Goal: Find specific page/section: Find specific page/section

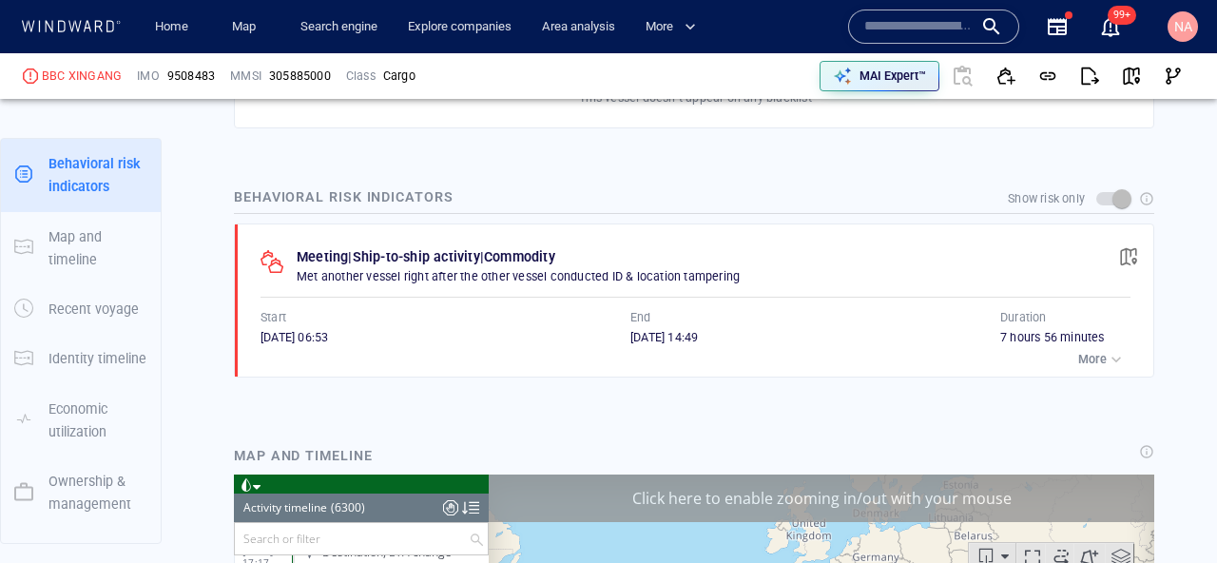
scroll to position [1096, 0]
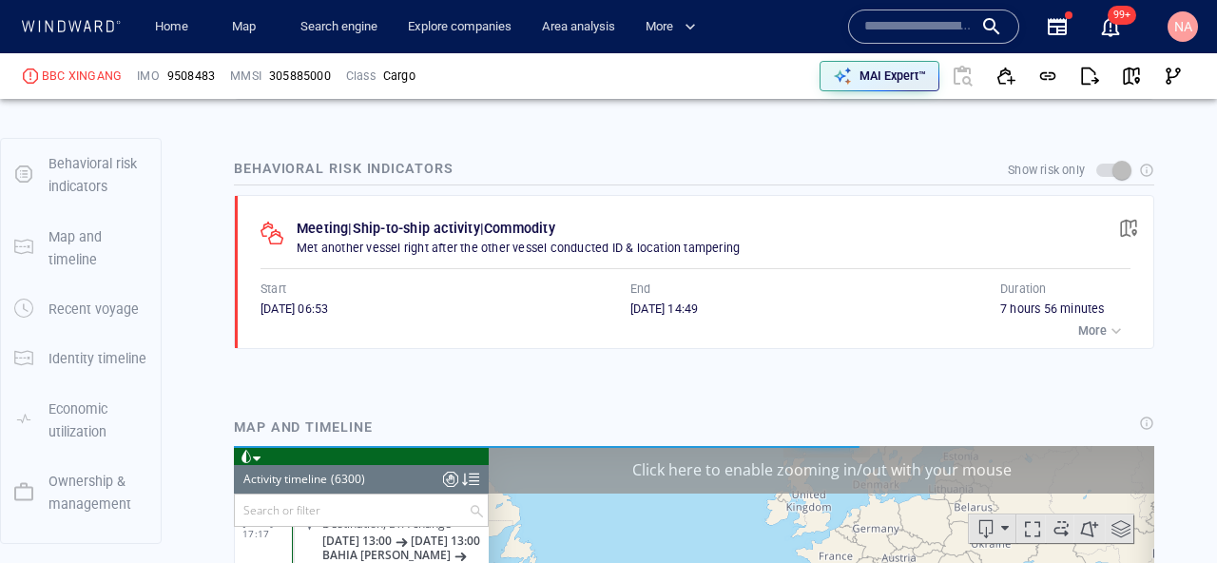
click at [1101, 336] on p "More" at bounding box center [1092, 330] width 29 height 17
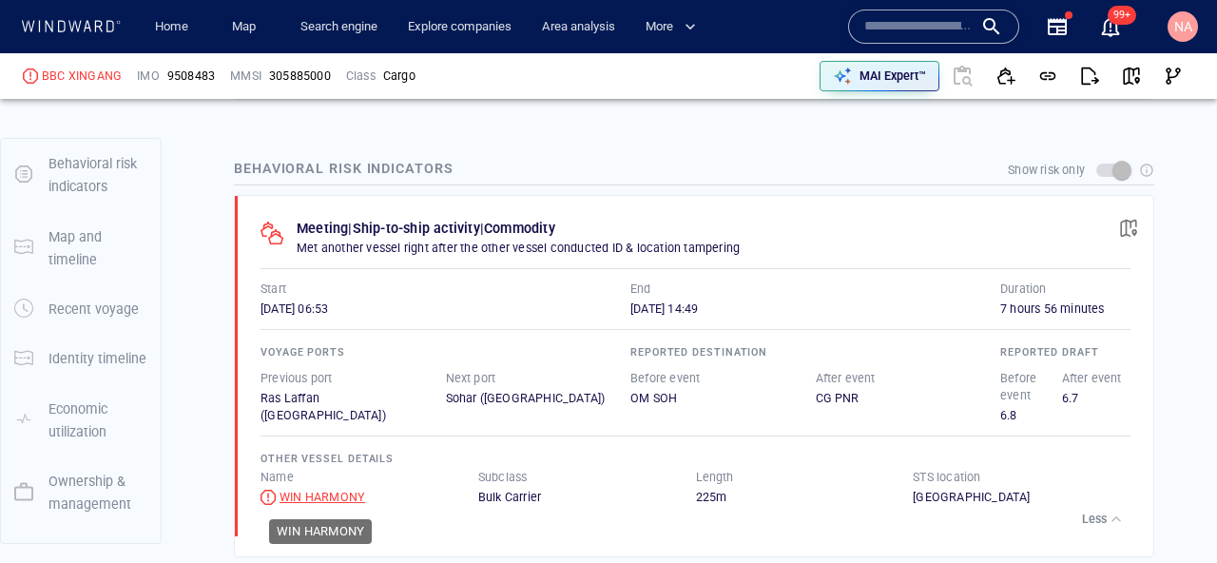
click at [305, 500] on div "WIN HARMONY" at bounding box center [323, 497] width 86 height 17
